Goal: Task Accomplishment & Management: Manage account settings

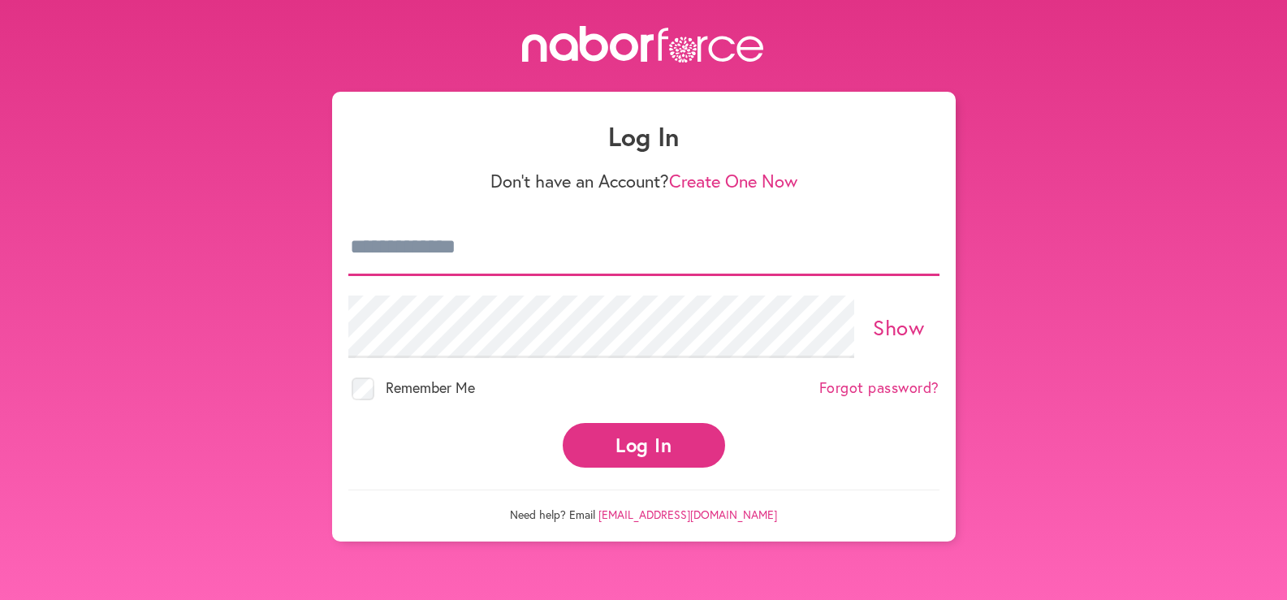
click at [496, 276] on input "email" at bounding box center [643, 247] width 591 height 57
type input "**********"
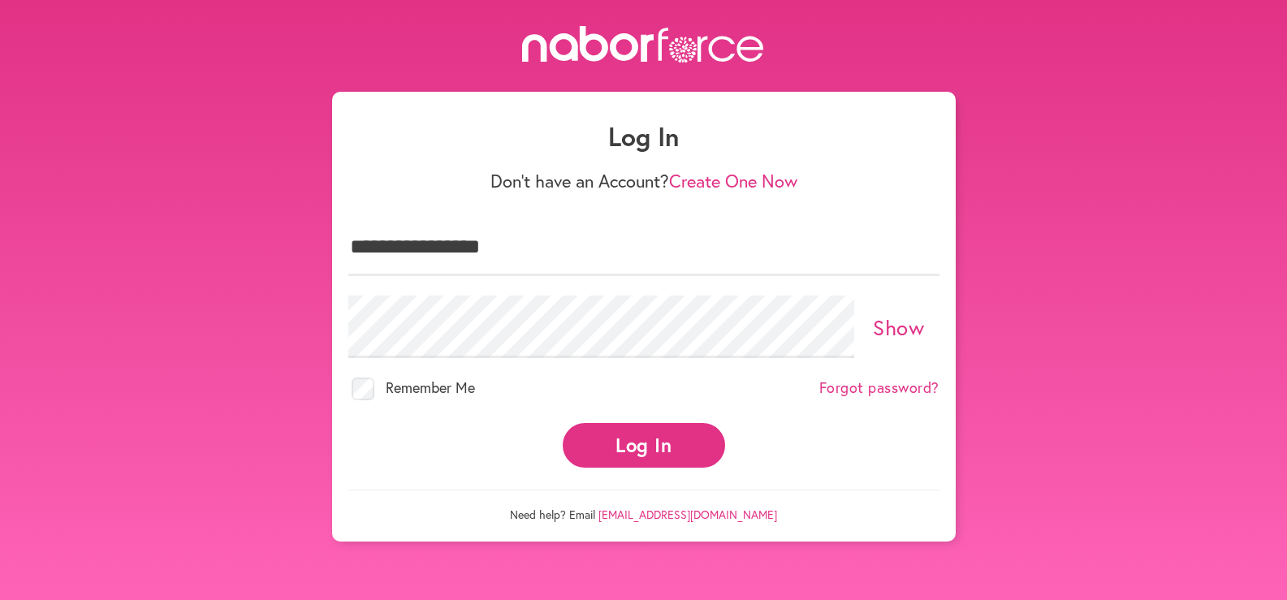
click at [636, 468] on button "Log In" at bounding box center [643, 445] width 162 height 45
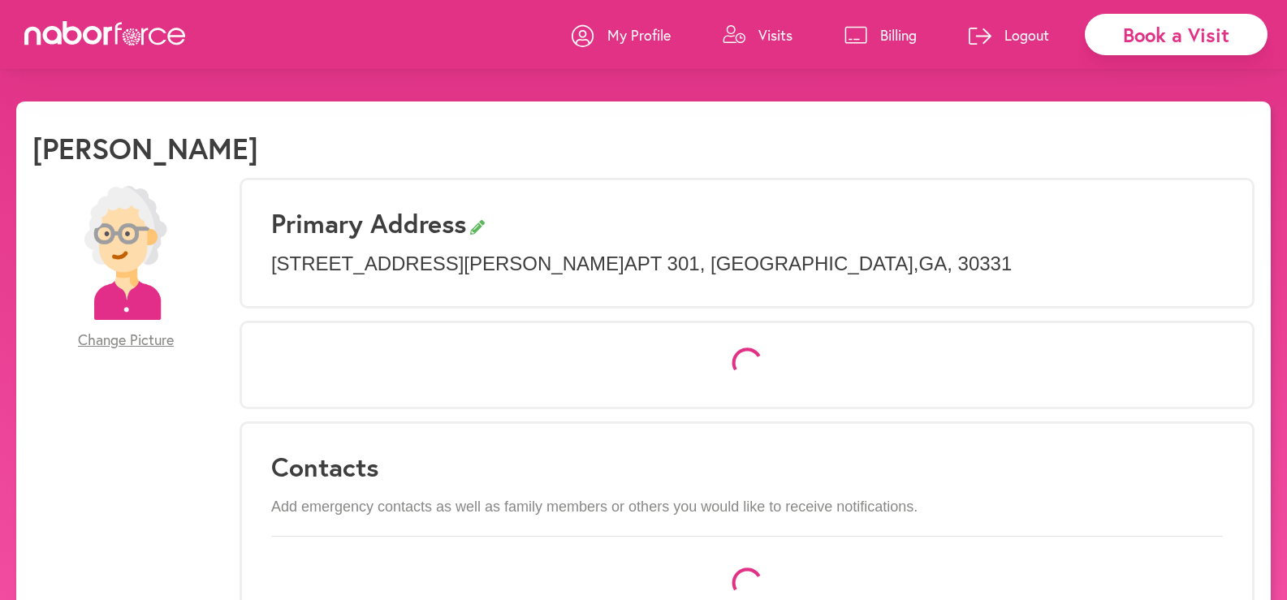
select select "*"
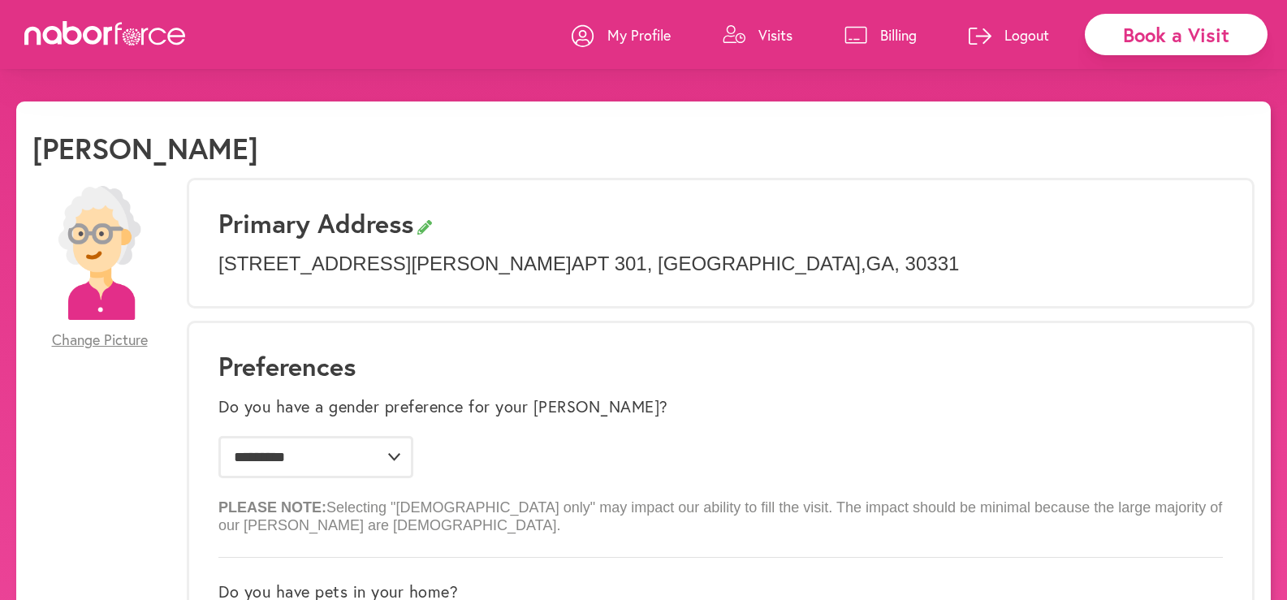
click at [758, 28] on p "Visits" at bounding box center [775, 34] width 34 height 19
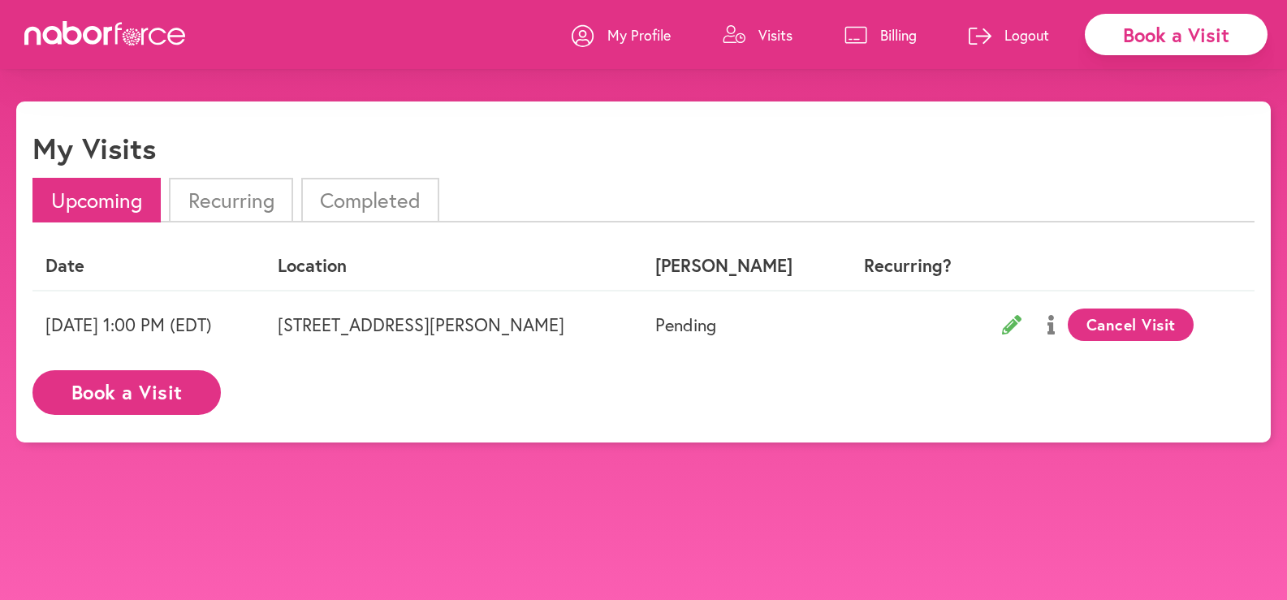
click at [1006, 37] on p "Logout" at bounding box center [1026, 34] width 45 height 19
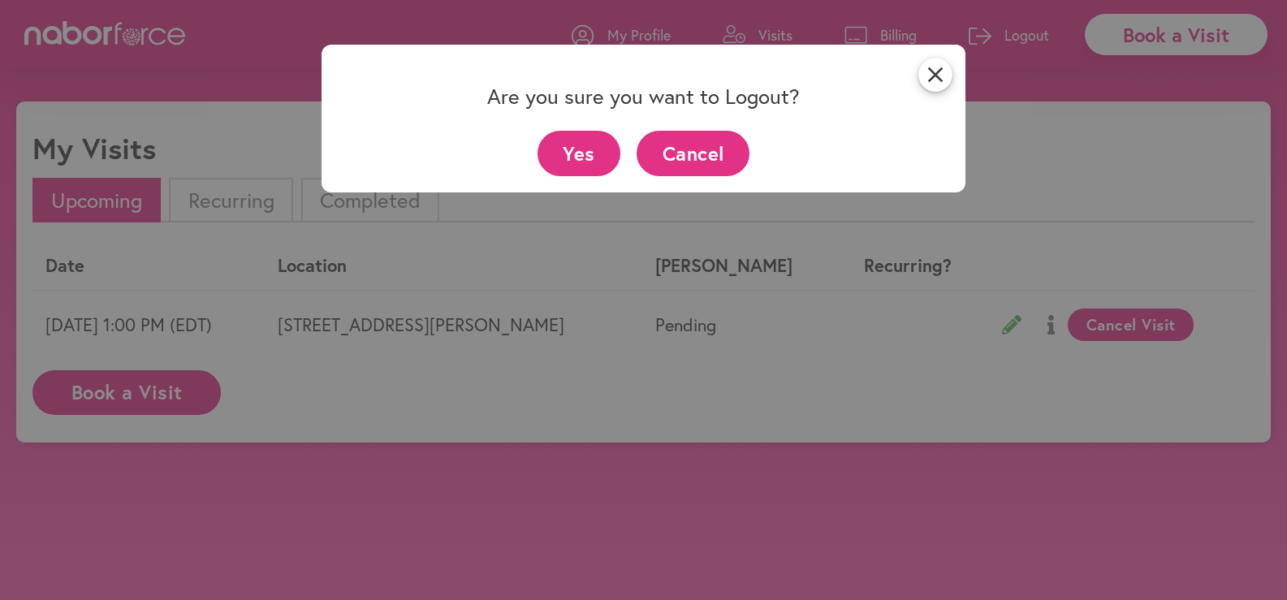
click at [571, 154] on button "Yes" at bounding box center [579, 153] width 84 height 45
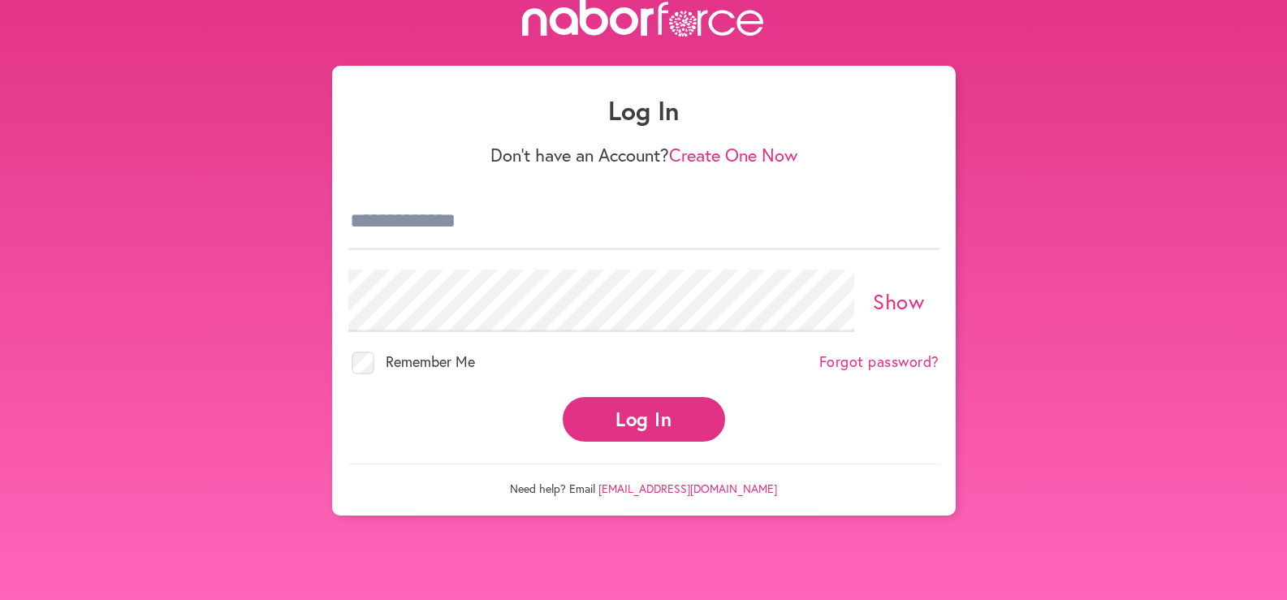
scroll to position [32, 0]
